Goal: Transaction & Acquisition: Obtain resource

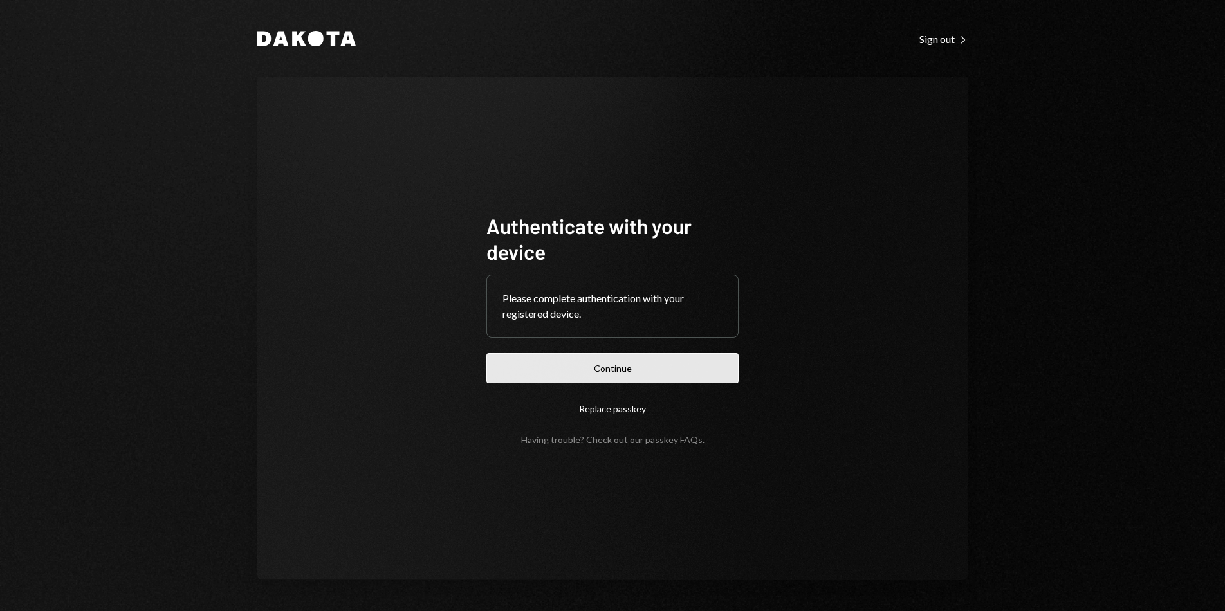
click at [646, 366] on button "Continue" at bounding box center [612, 368] width 252 height 30
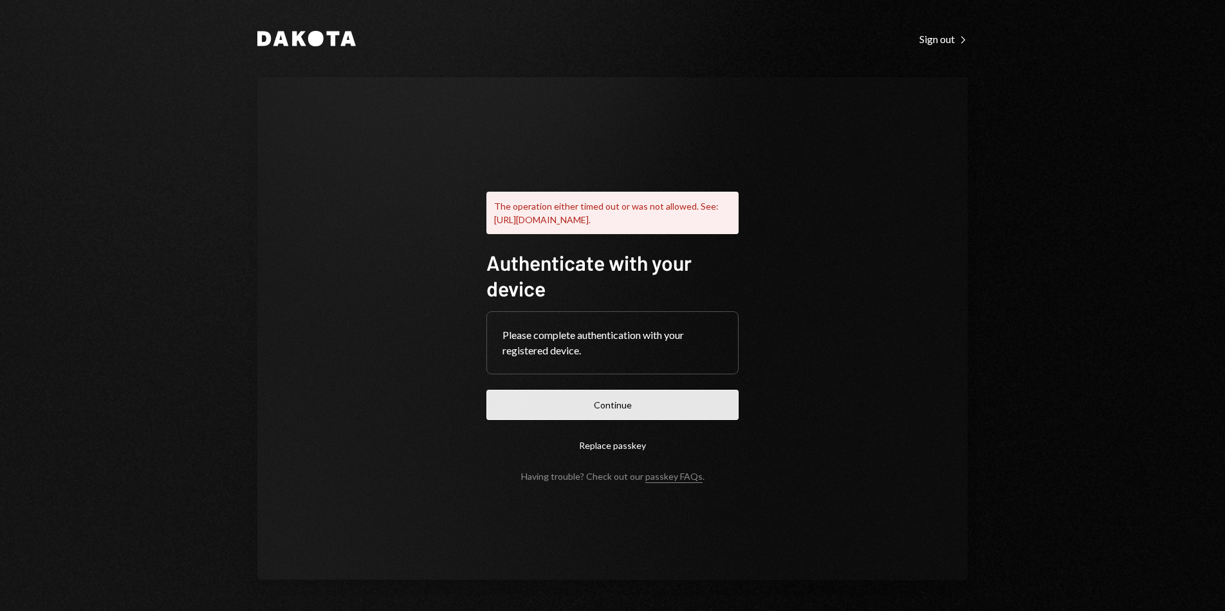
click at [645, 420] on button "Continue" at bounding box center [612, 405] width 252 height 30
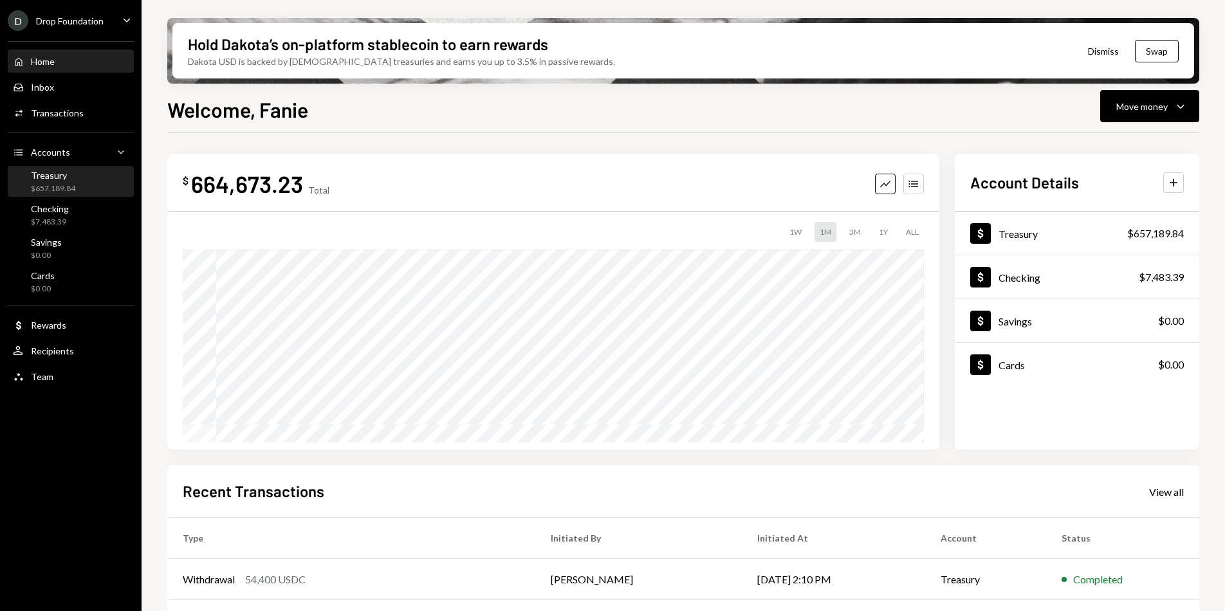
click at [68, 183] on div "$657,189.84" at bounding box center [53, 188] width 44 height 11
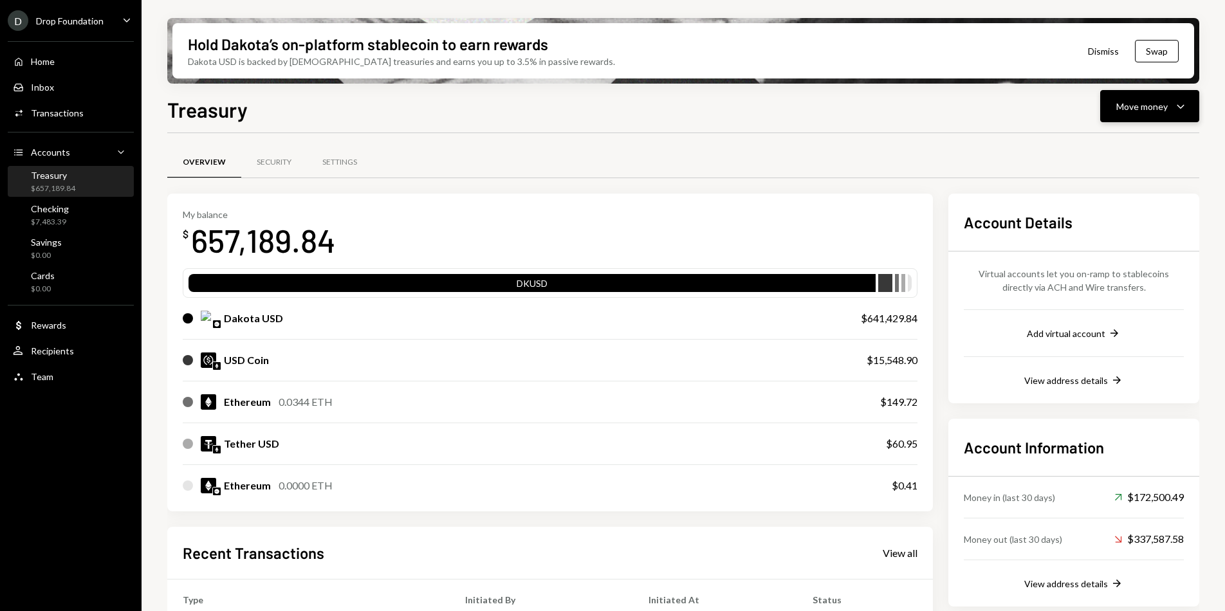
click at [1177, 104] on icon "Caret Down" at bounding box center [1180, 105] width 15 height 15
click at [1134, 208] on div "Deposit" at bounding box center [1140, 203] width 94 height 14
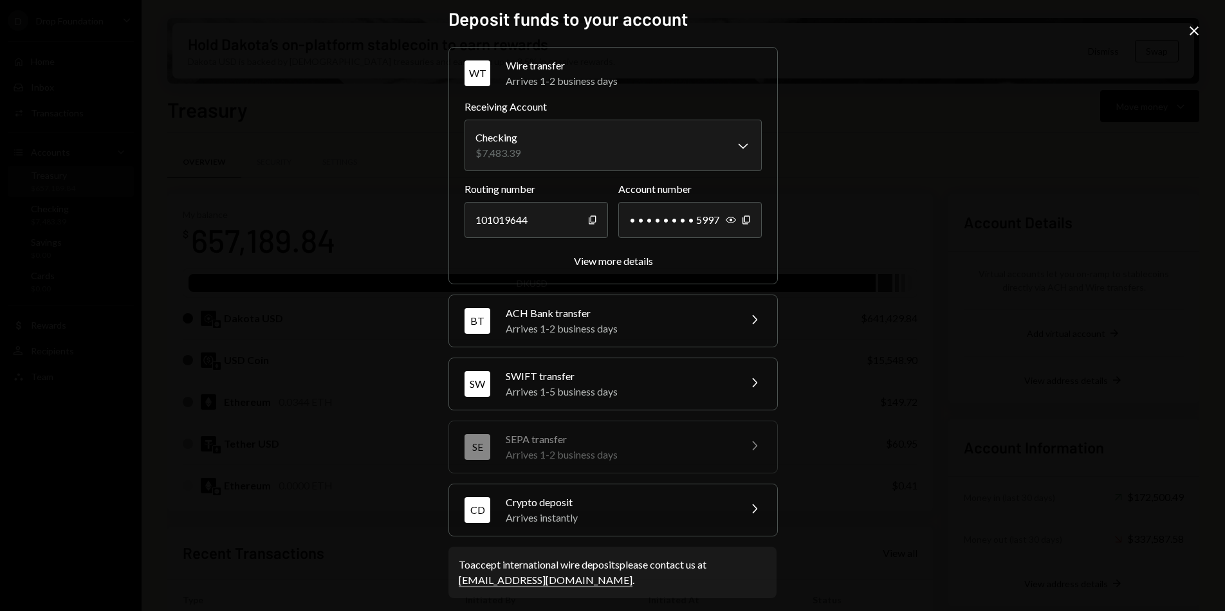
scroll to position [15, 0]
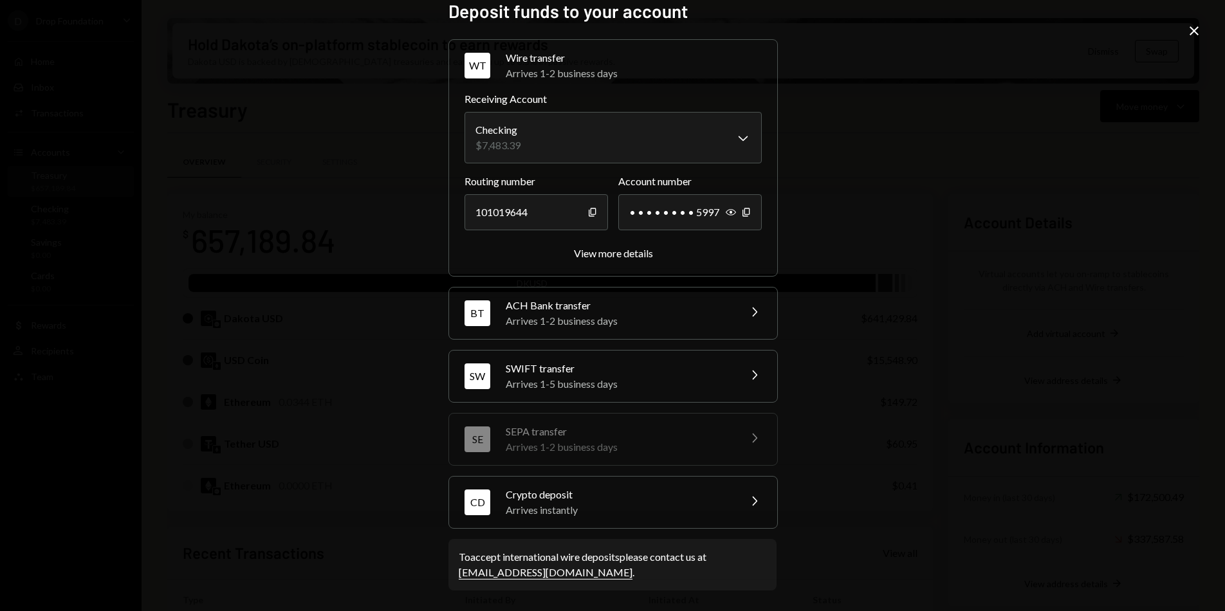
click at [685, 490] on div "Crypto deposit" at bounding box center [618, 494] width 225 height 15
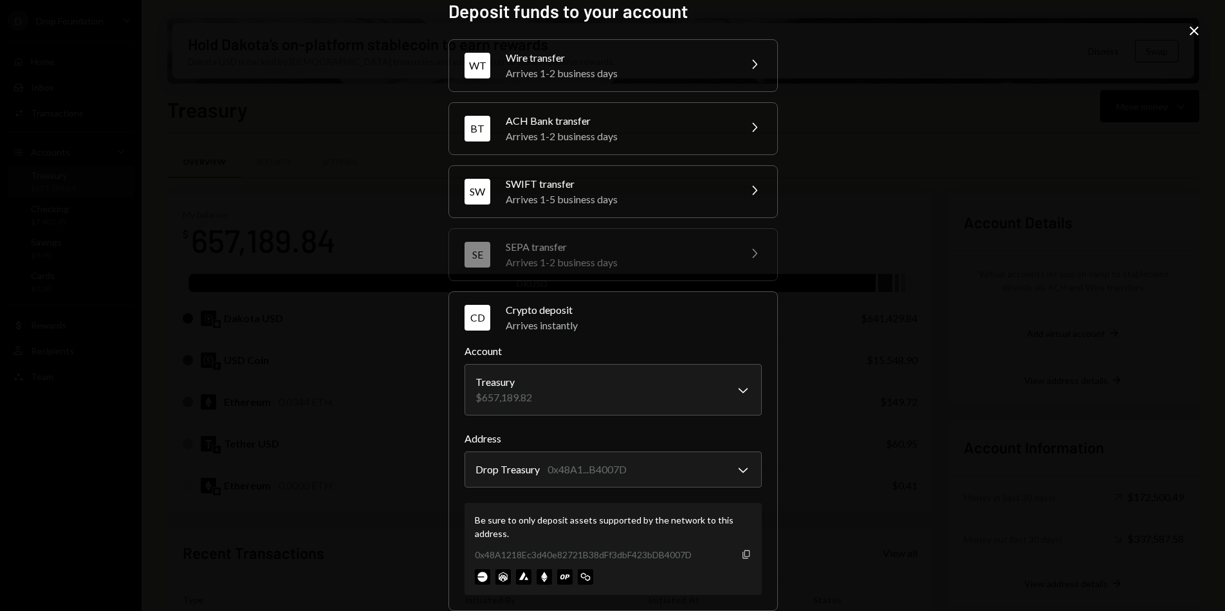
click at [742, 556] on icon "button" at bounding box center [745, 554] width 7 height 8
click at [742, 555] on icon "Copy" at bounding box center [746, 554] width 10 height 10
click at [1189, 35] on icon "Close" at bounding box center [1193, 30] width 15 height 15
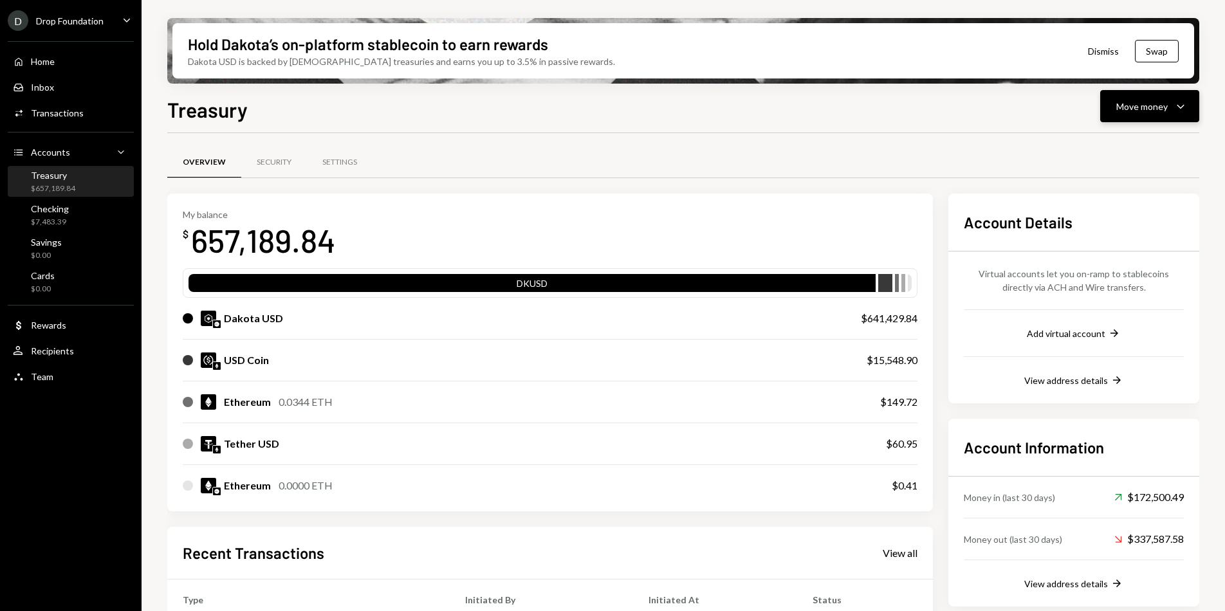
click at [1166, 101] on div "Move money" at bounding box center [1141, 107] width 51 height 14
click at [1114, 211] on div "Deposit Deposit" at bounding box center [1129, 203] width 129 height 29
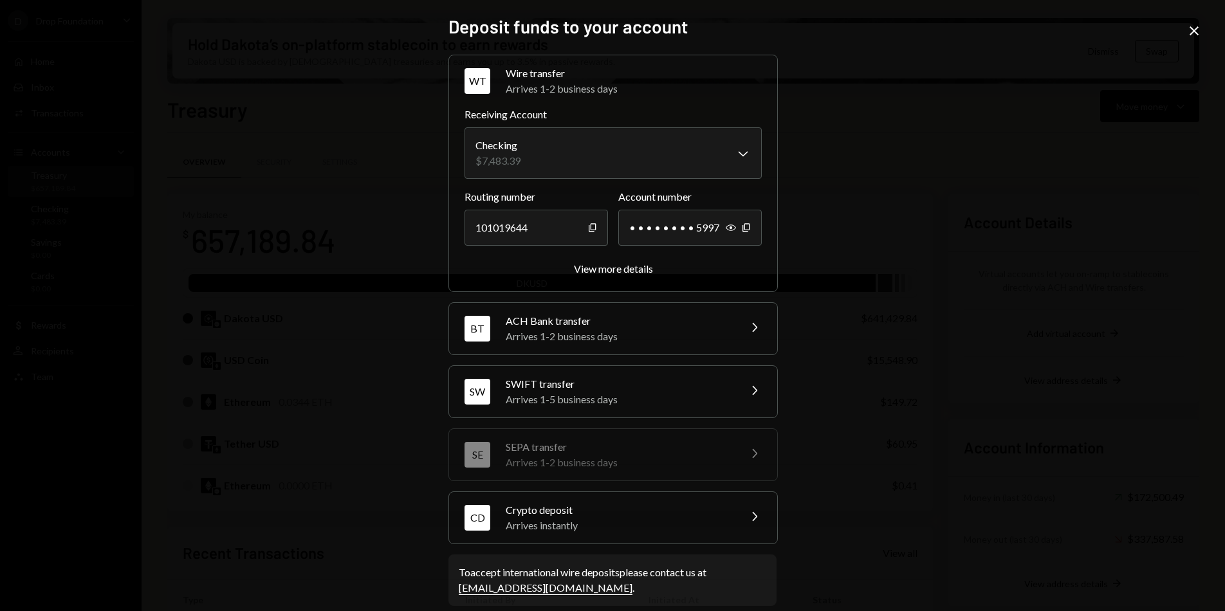
click at [693, 498] on div "CD Crypto deposit Arrives instantly Chevron Right" at bounding box center [613, 517] width 328 height 51
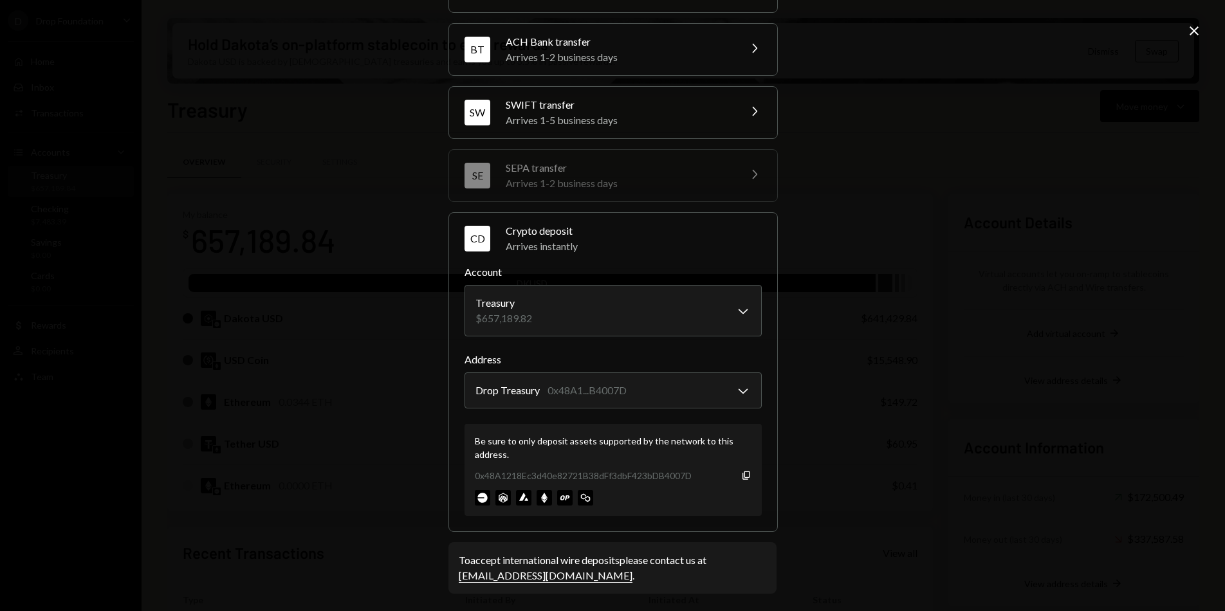
scroll to position [98, 0]
click at [815, 443] on div "**********" at bounding box center [612, 305] width 1225 height 611
